Goal: Task Accomplishment & Management: Manage account settings

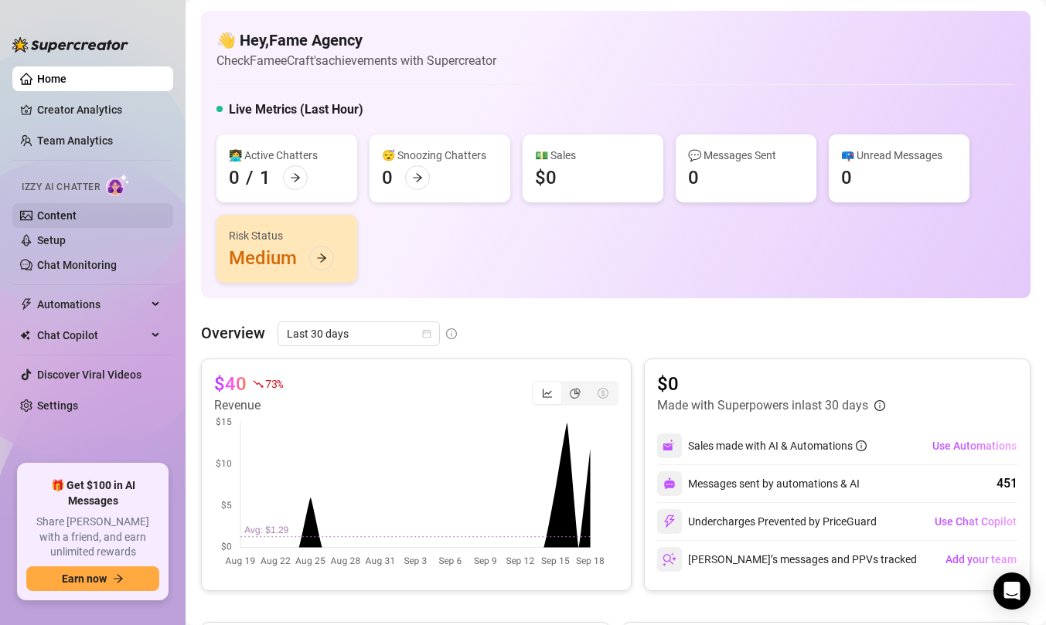
click at [77, 210] on link "Content" at bounding box center [56, 216] width 39 height 12
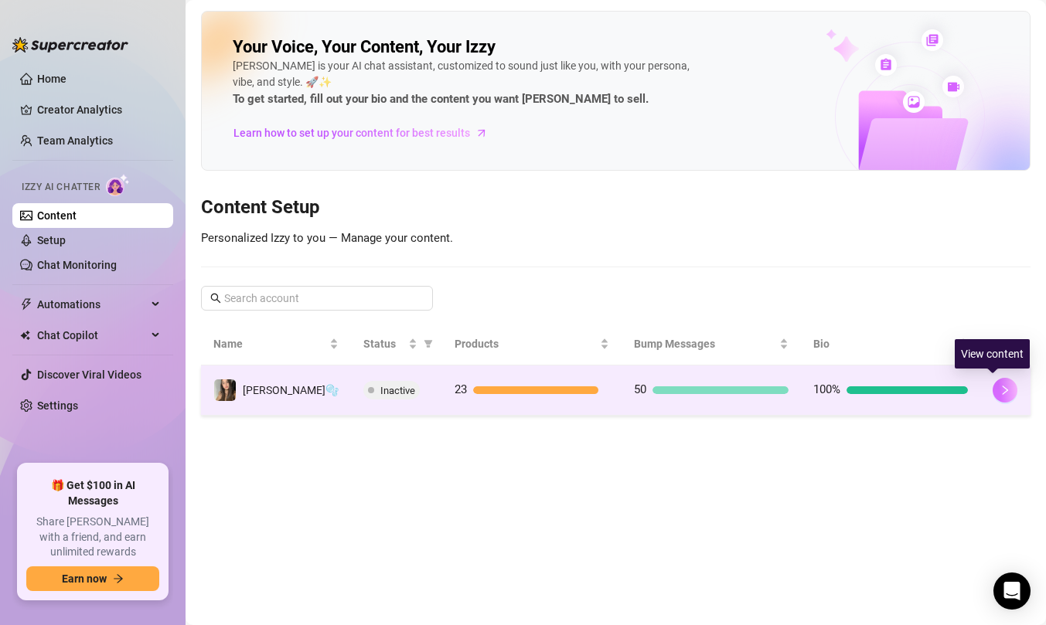
click at [993, 390] on button "button" at bounding box center [1005, 390] width 25 height 25
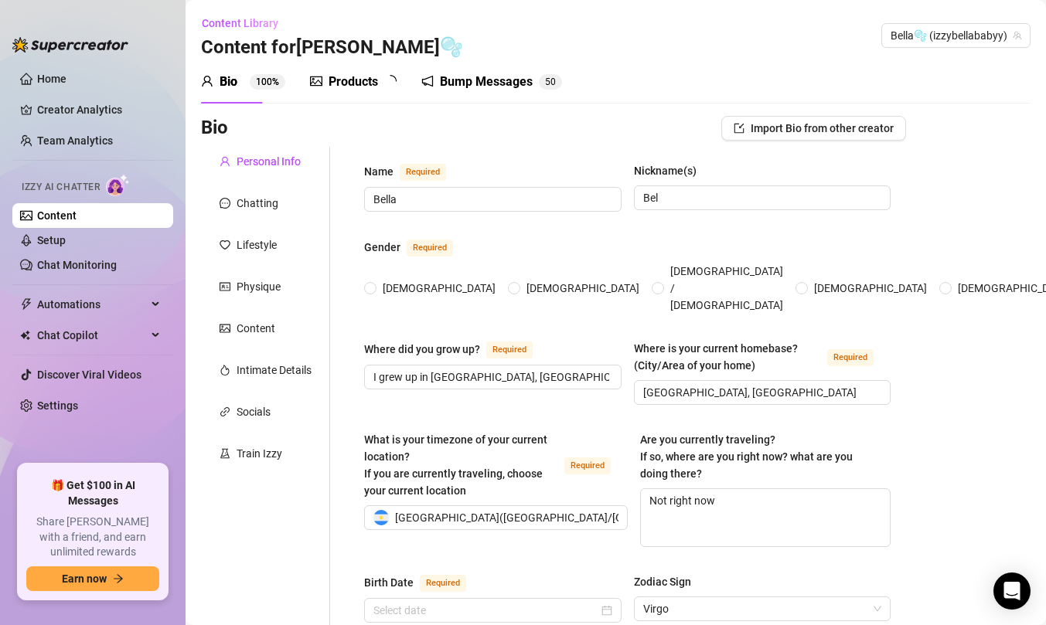
radio input "true"
type input "[DATE]"
click at [433, 90] on div at bounding box center [438, 82] width 12 height 19
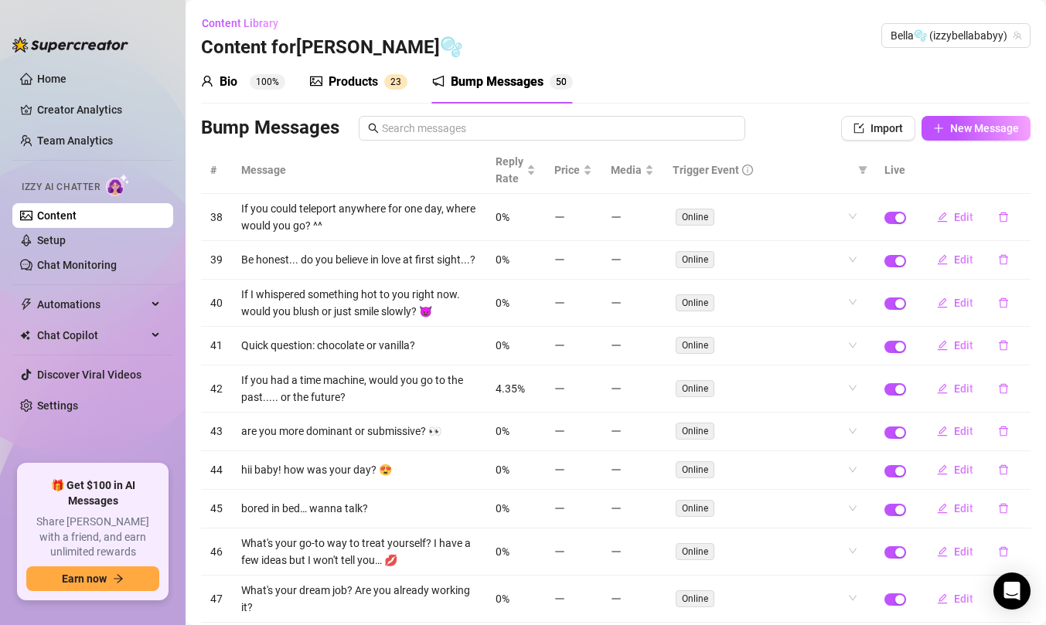
scroll to position [96, 0]
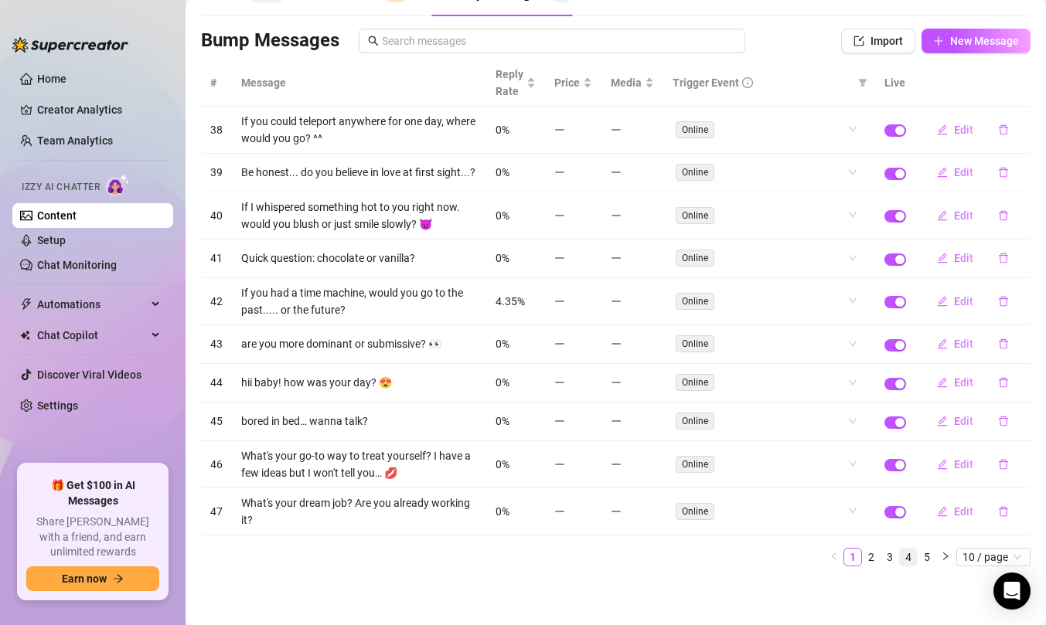
click at [900, 558] on link "4" at bounding box center [908, 557] width 17 height 17
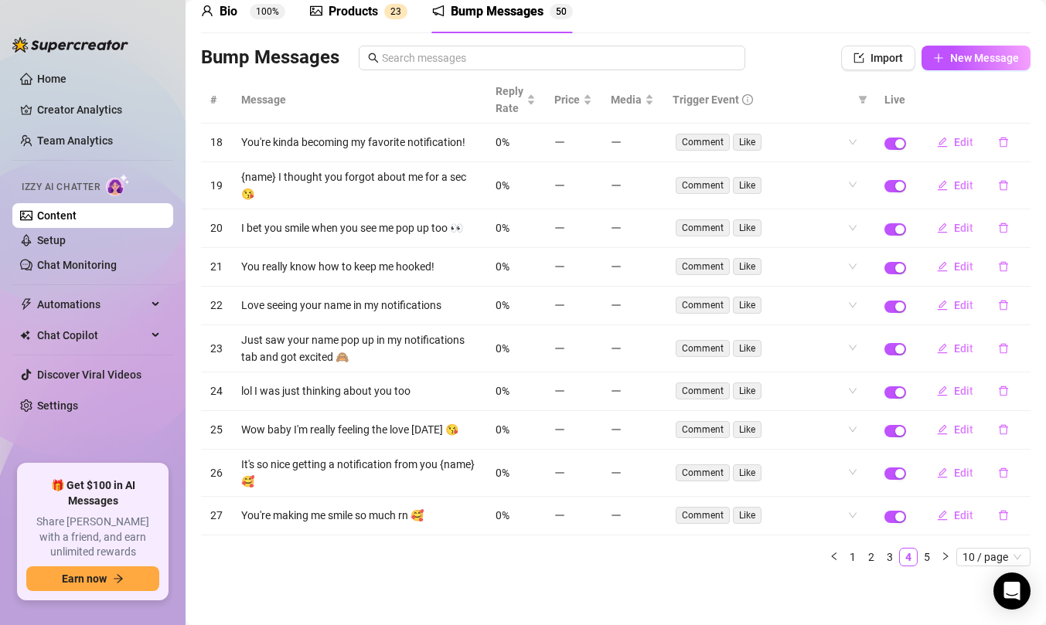
scroll to position [0, 0]
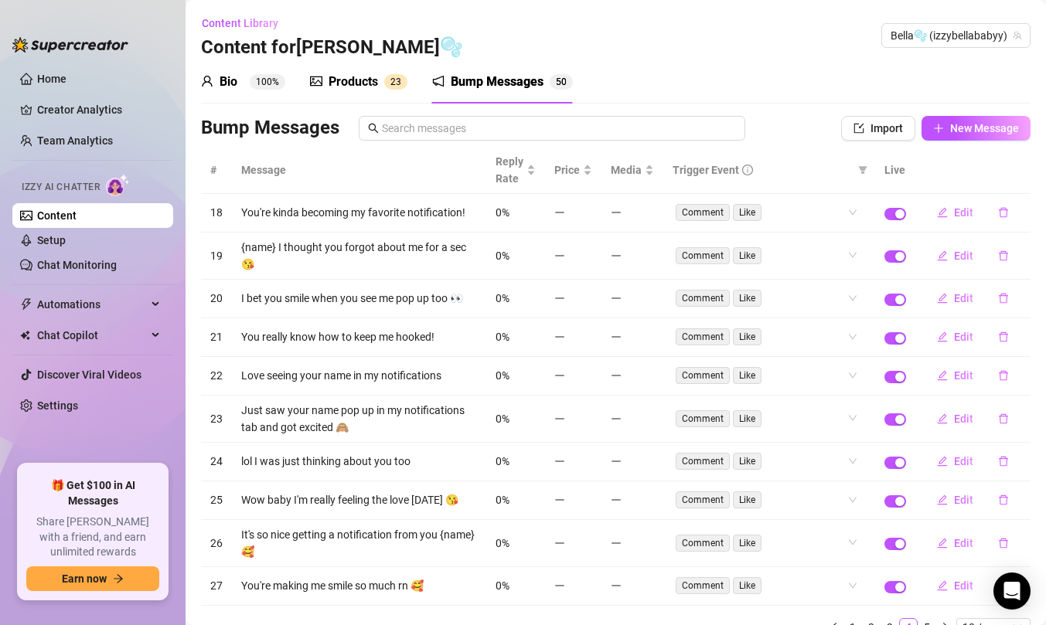
click at [346, 65] on div "Products 2 3" at bounding box center [358, 81] width 97 height 43
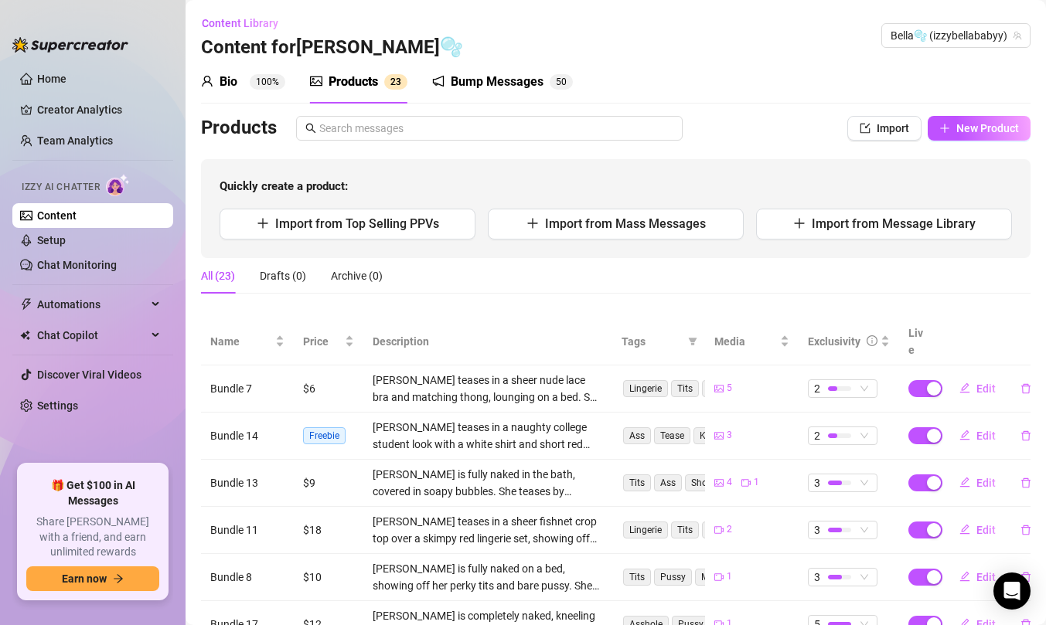
click at [251, 86] on span "100%" at bounding box center [268, 81] width 36 height 15
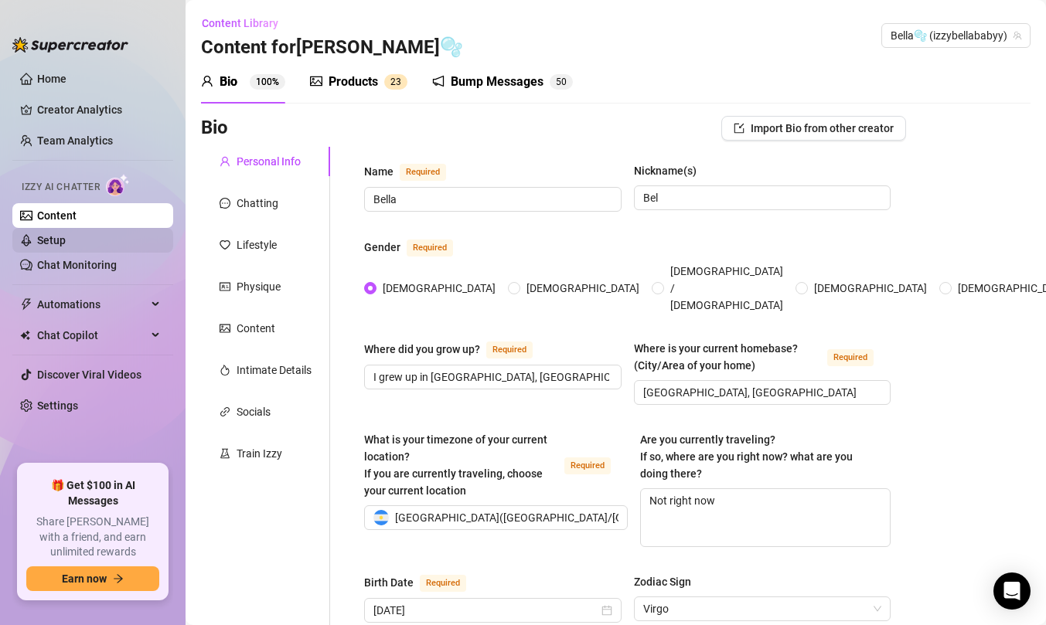
click at [66, 245] on link "Setup" at bounding box center [51, 240] width 29 height 12
